Goal: Check status: Check status

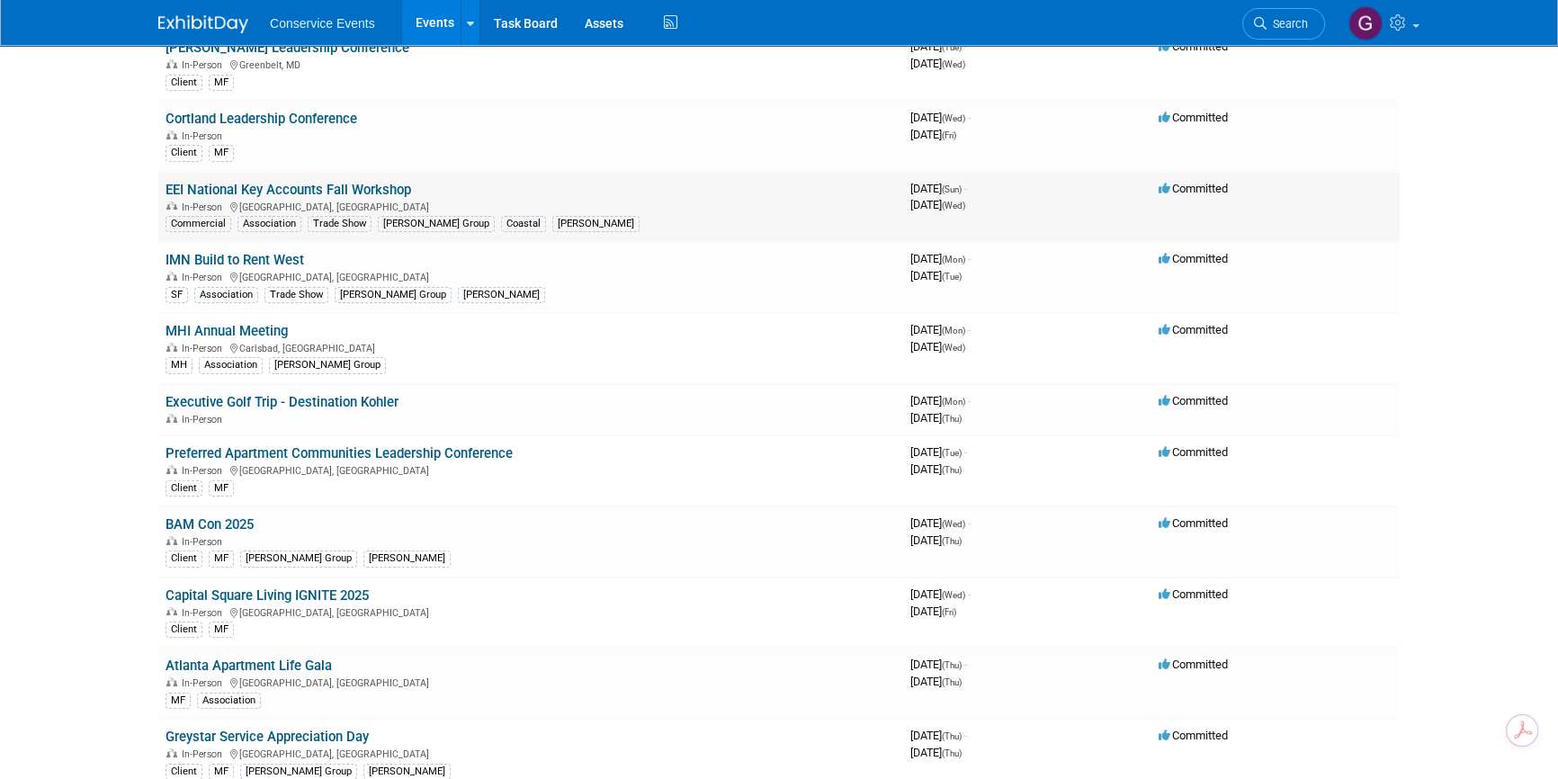
scroll to position [245, 0]
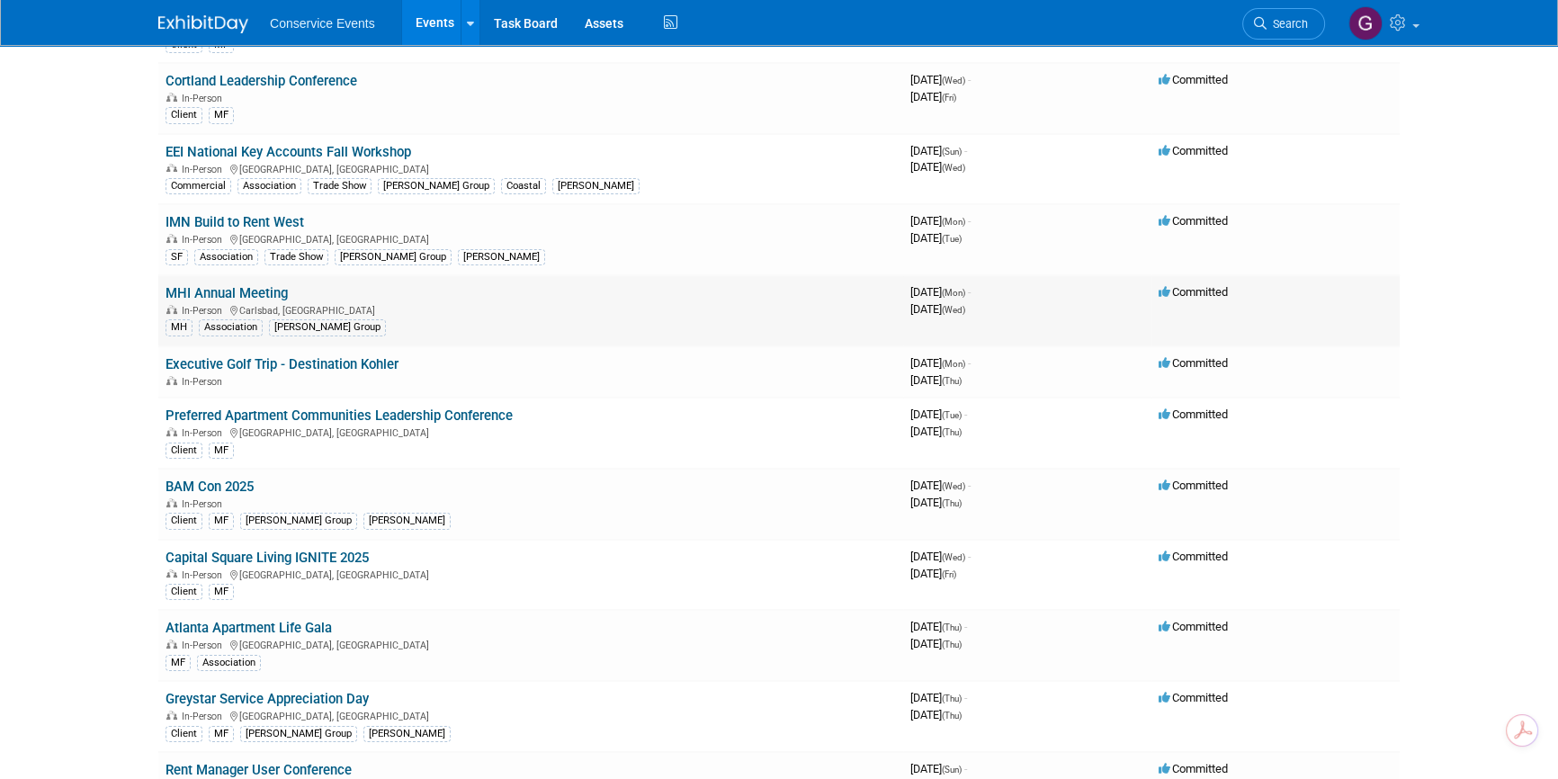
click at [244, 295] on link "MHI Annual Meeting" at bounding box center [226, 293] width 122 height 16
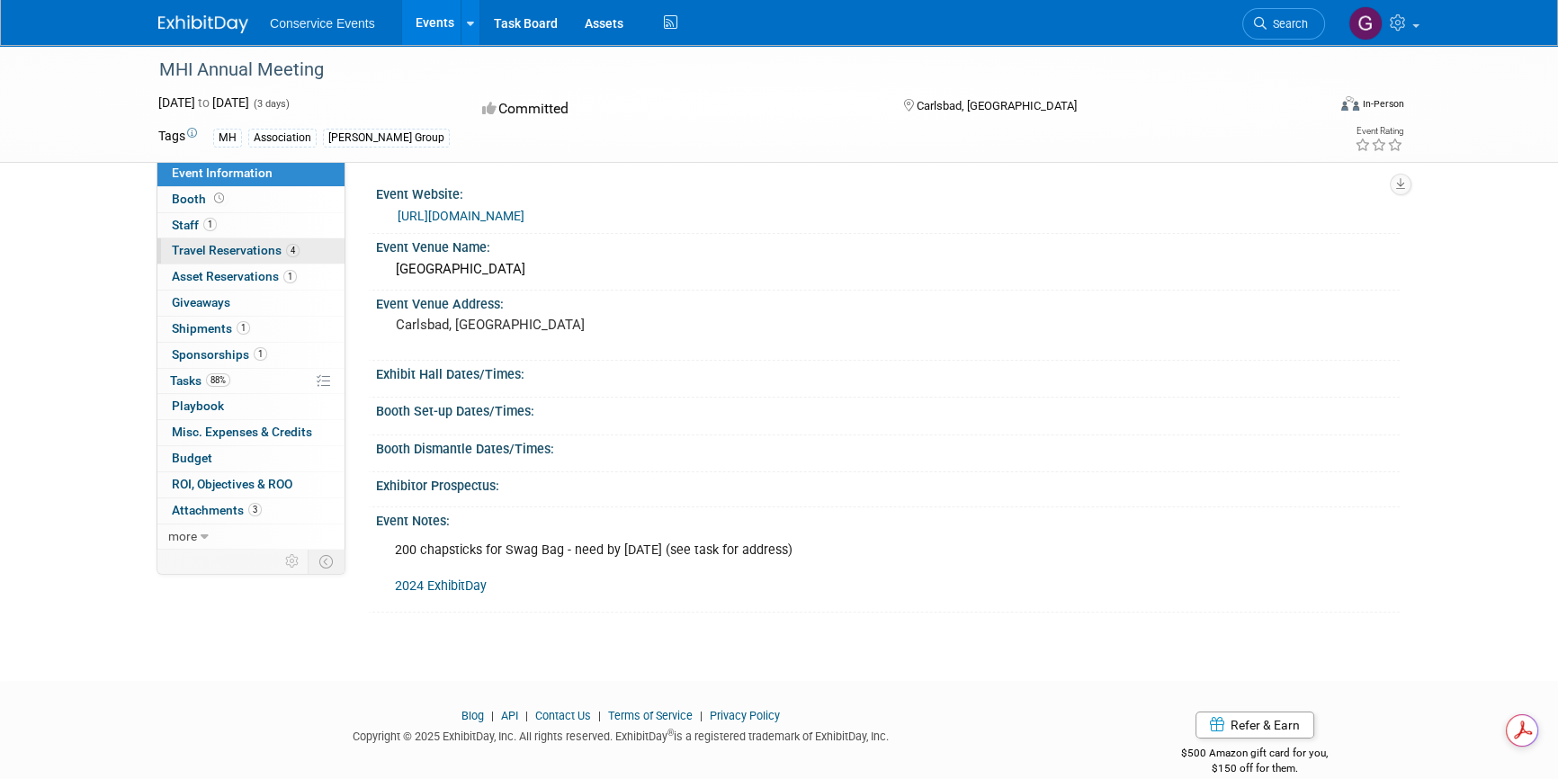
click at [210, 253] on span "Travel Reservations 4" at bounding box center [236, 250] width 128 height 14
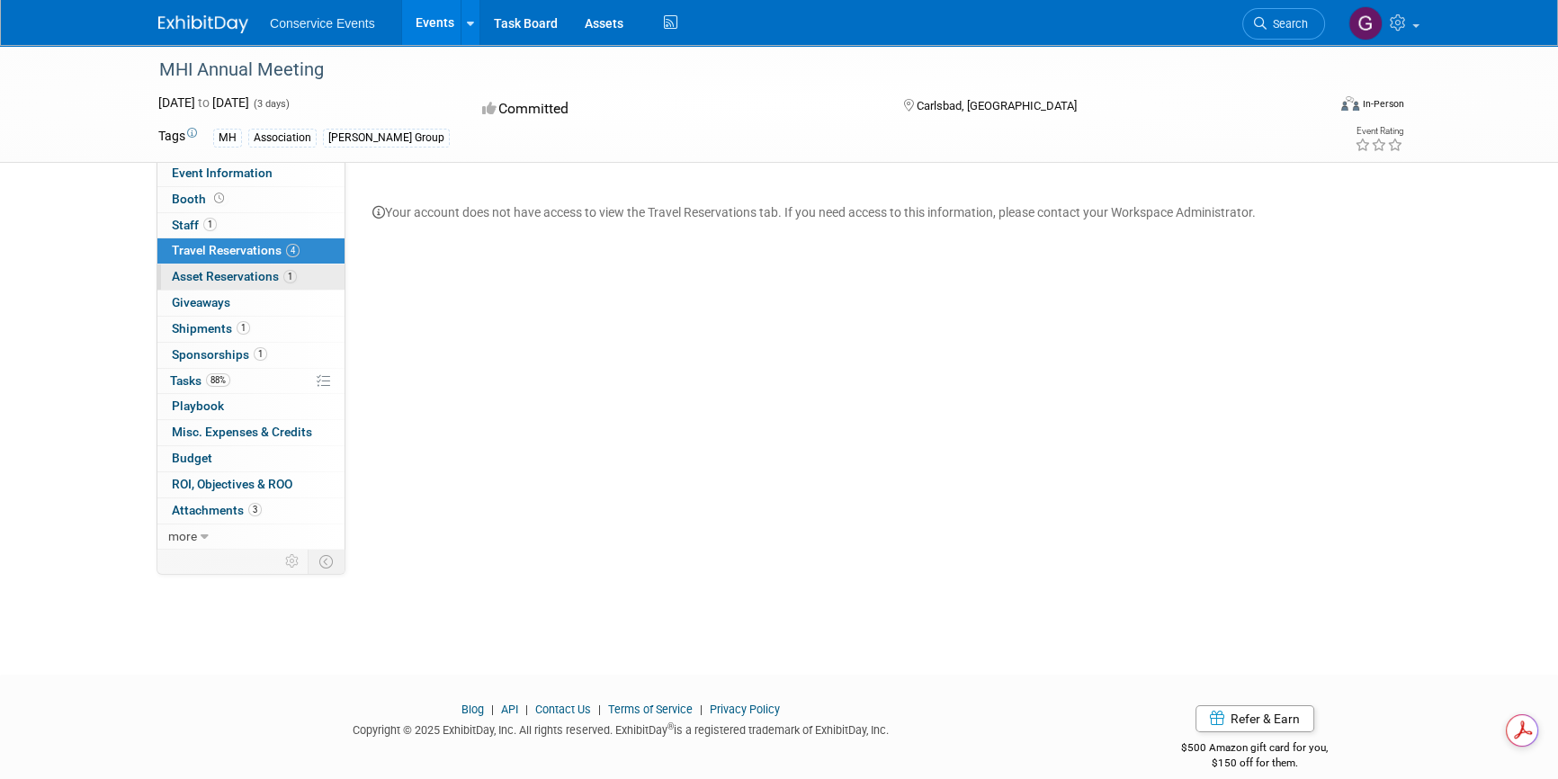
click at [215, 276] on span "Asset Reservations 1" at bounding box center [234, 276] width 125 height 14
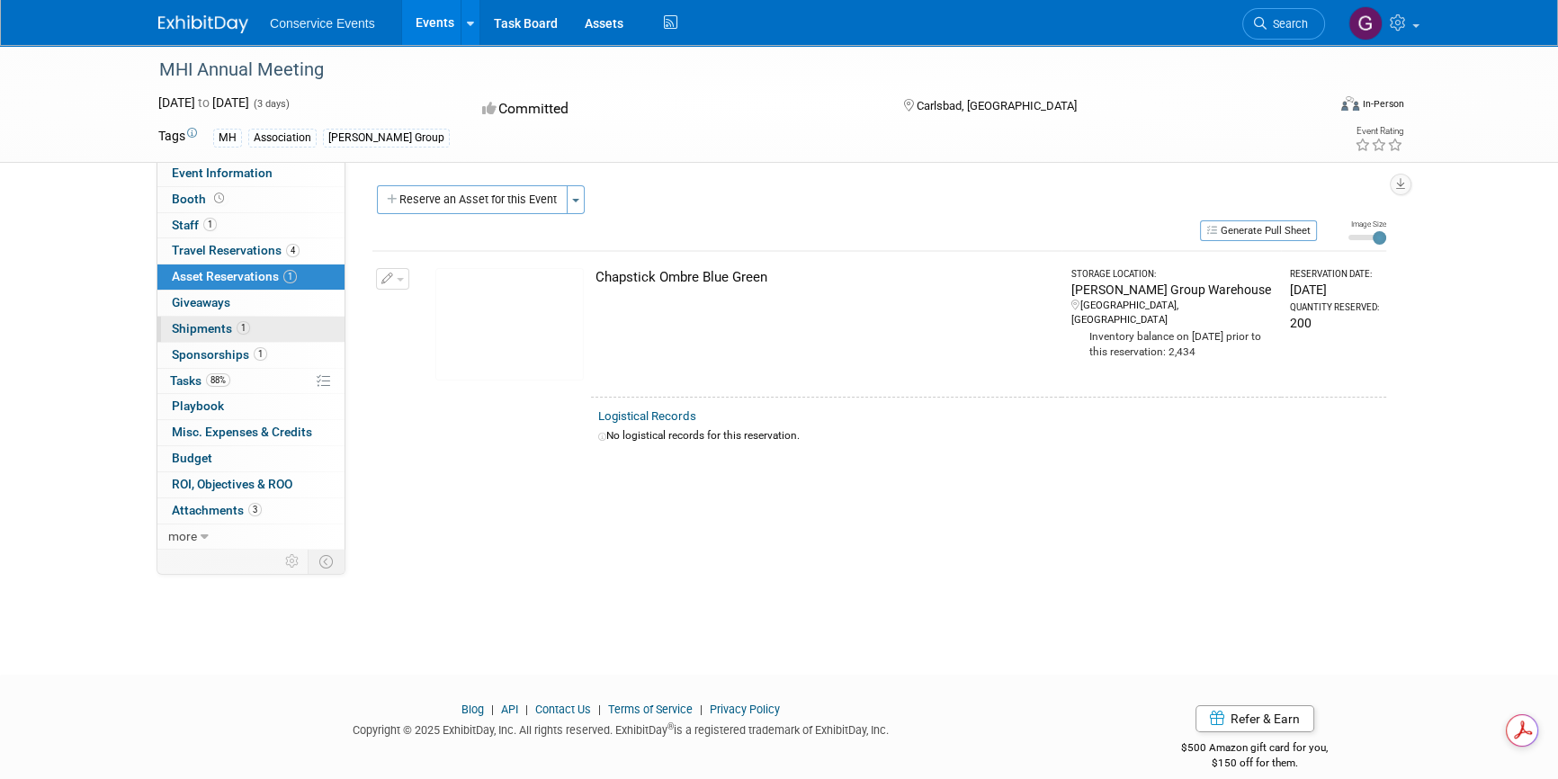
click at [198, 330] on span "Shipments 1" at bounding box center [211, 328] width 78 height 14
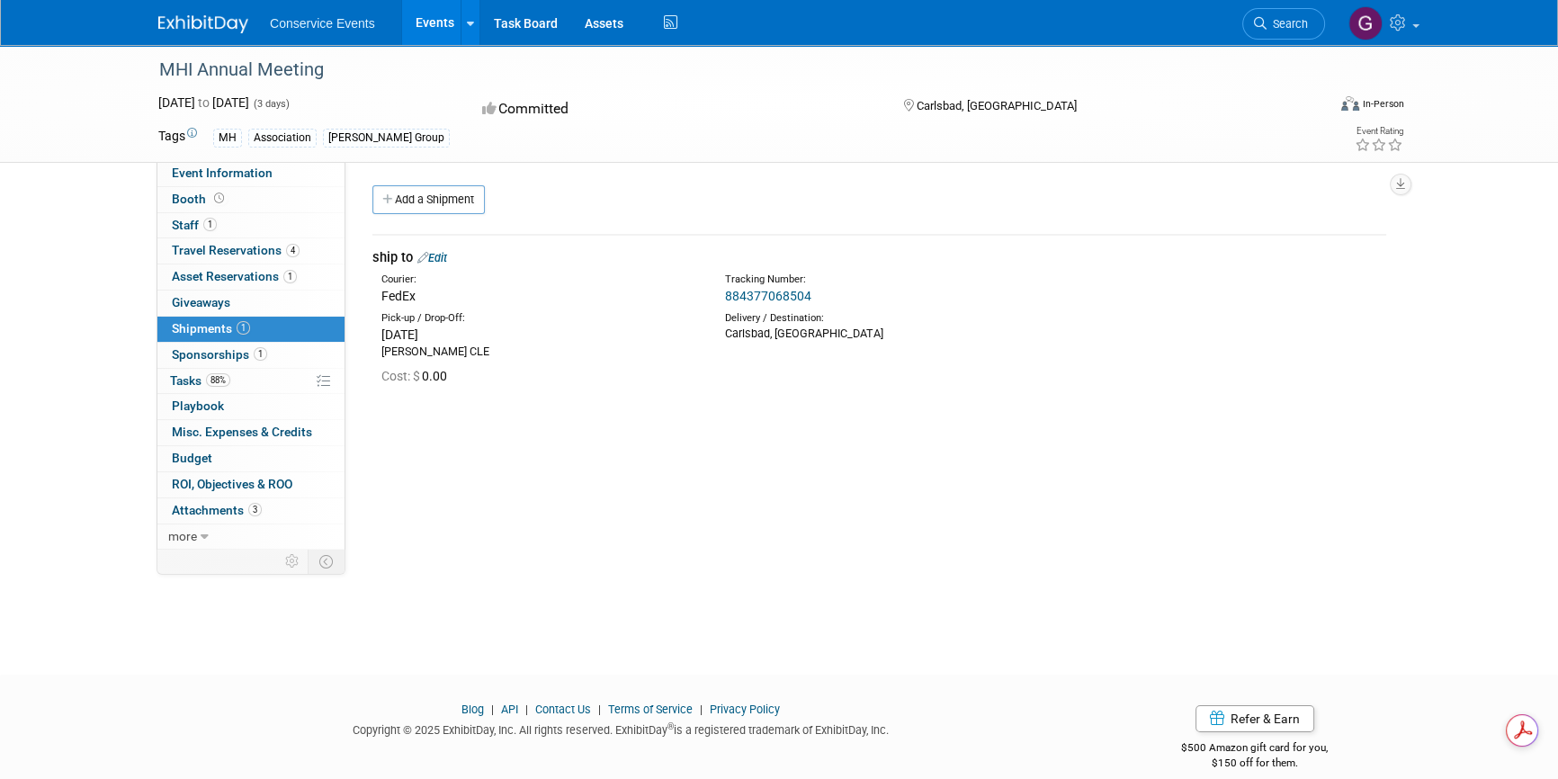
click at [744, 293] on link "884377068504" at bounding box center [768, 296] width 86 height 14
